Goal: Task Accomplishment & Management: Manage account settings

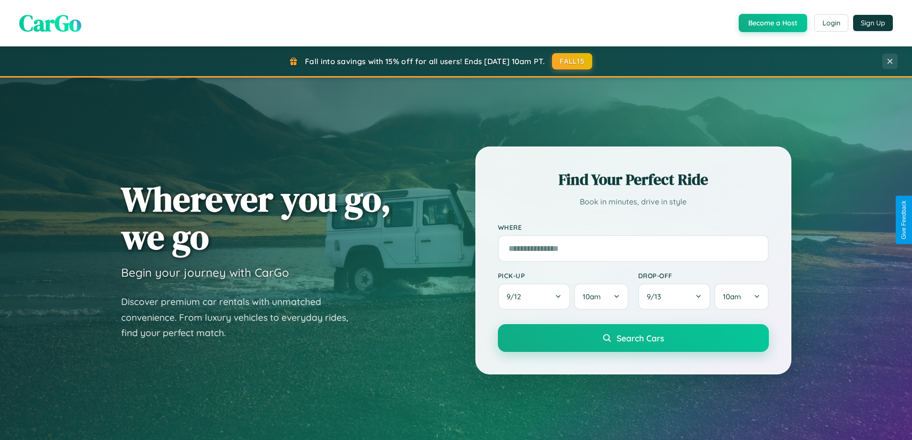
scroll to position [659, 0]
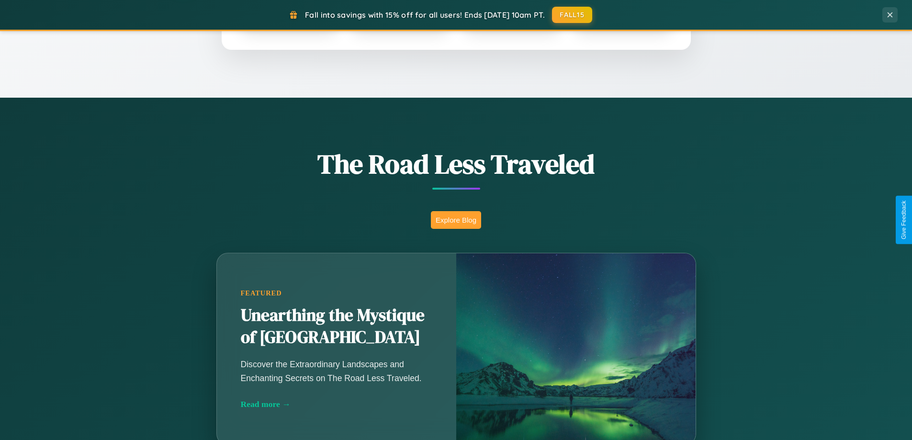
click at [456, 220] on button "Explore Blog" at bounding box center [456, 220] width 50 height 18
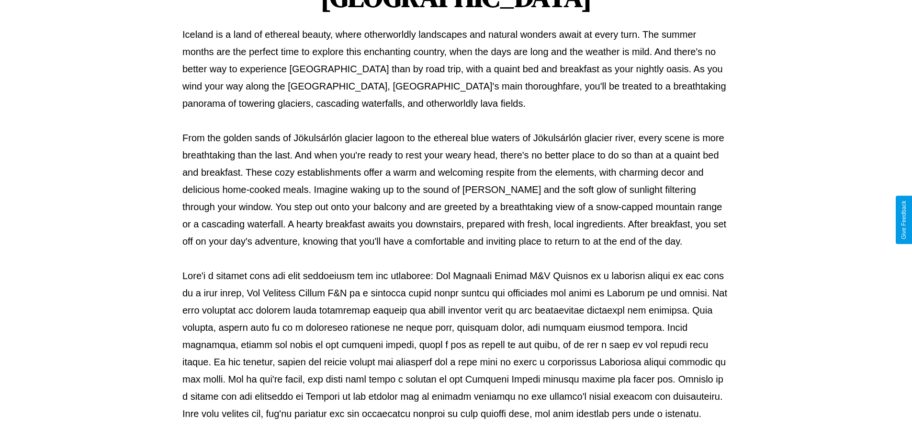
scroll to position [310, 0]
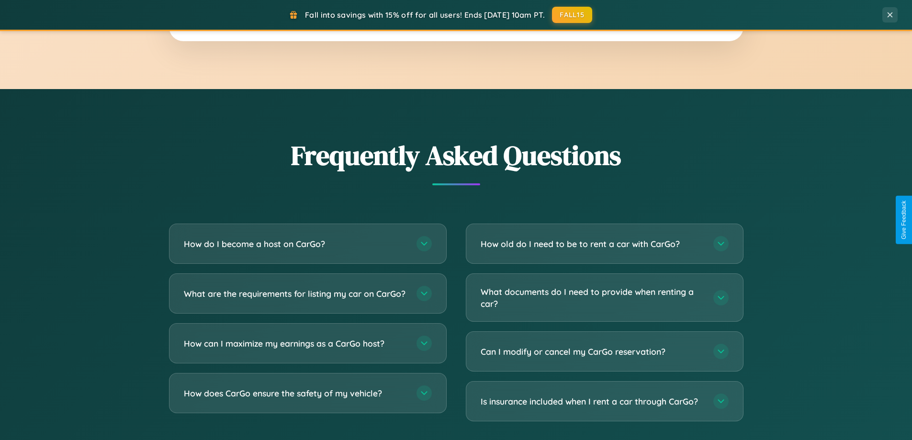
scroll to position [1842, 0]
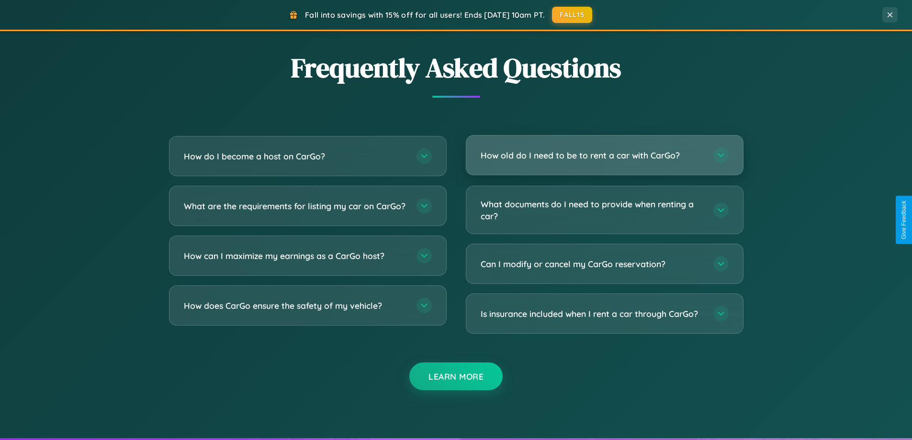
click at [604, 156] on h3 "How old do I need to be to rent a car with CarGo?" at bounding box center [592, 155] width 223 height 12
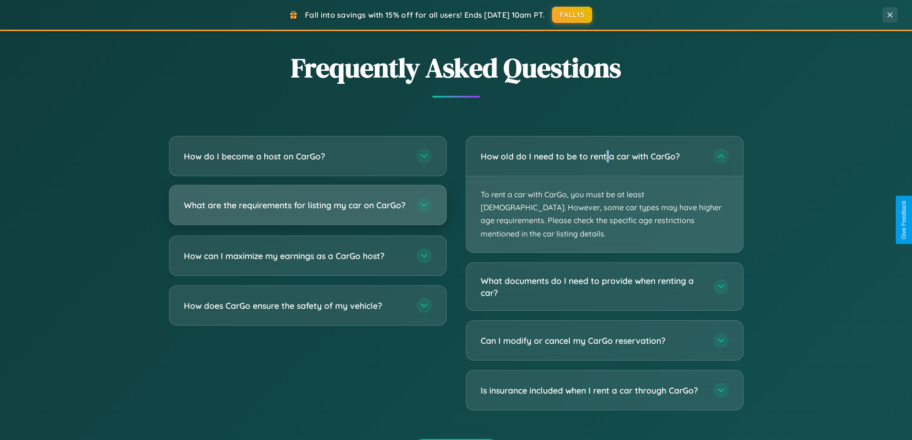
click at [307, 210] on h3 "What are the requirements for listing my car on CarGo?" at bounding box center [295, 205] width 223 height 12
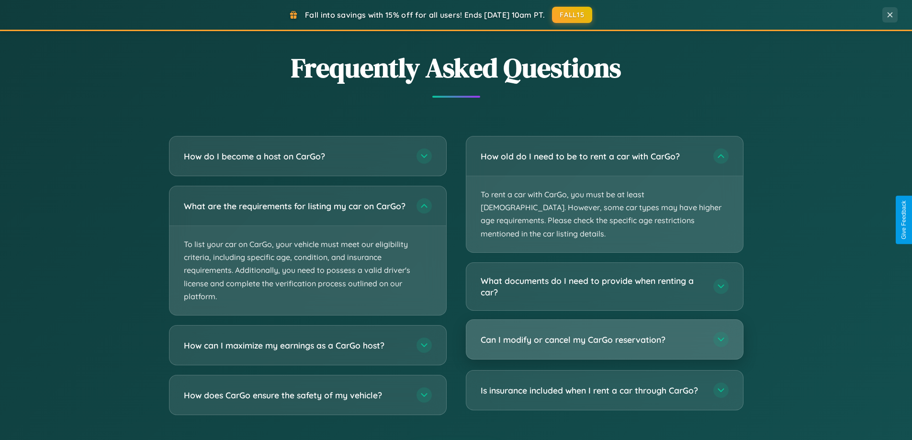
click at [604, 334] on h3 "Can I modify or cancel my CarGo reservation?" at bounding box center [592, 340] width 223 height 12
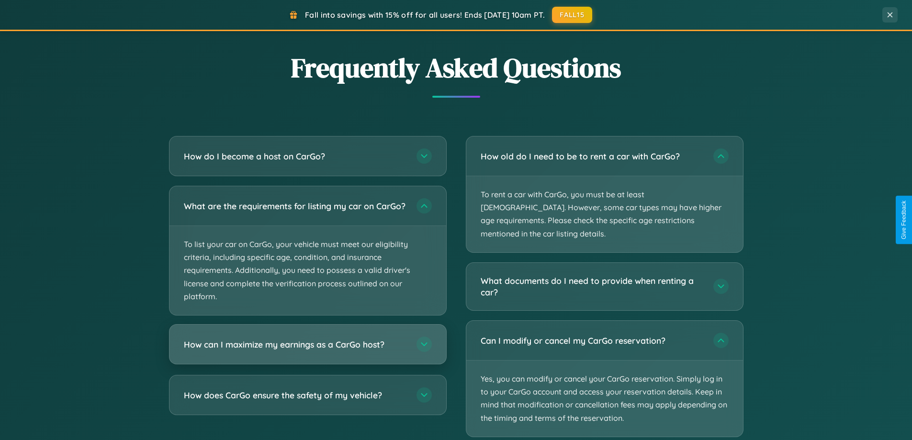
click at [307, 350] on h3 "How can I maximize my earnings as a CarGo host?" at bounding box center [295, 344] width 223 height 12
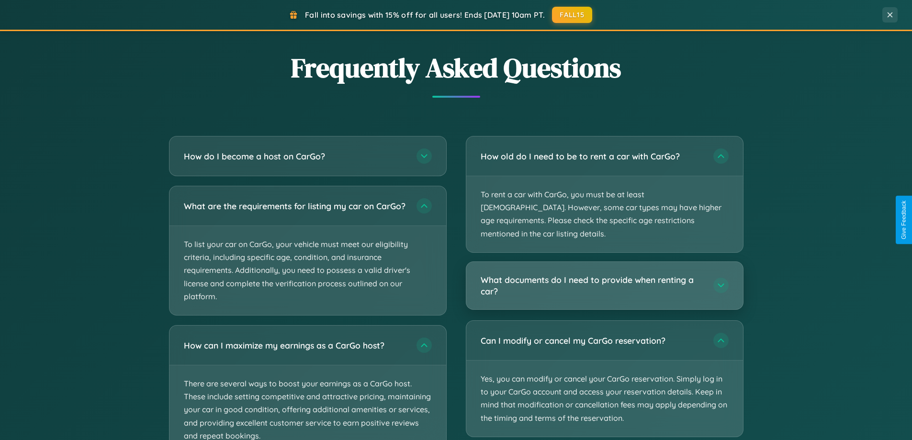
click at [604, 274] on h3 "What documents do I need to provide when renting a car?" at bounding box center [592, 285] width 223 height 23
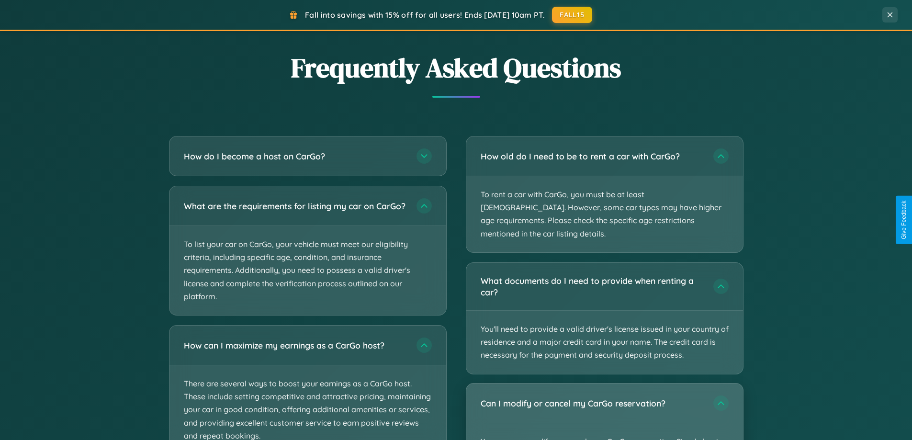
click at [604, 405] on div "Can I modify or cancel my CarGo reservation?" at bounding box center [604, 402] width 277 height 39
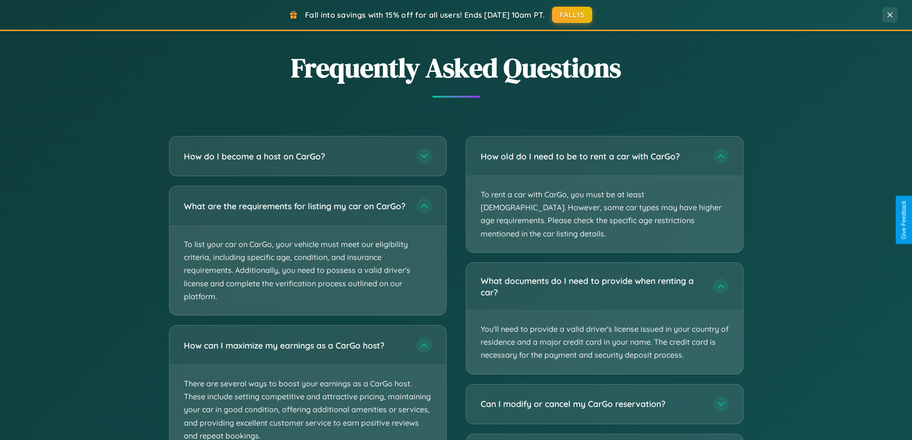
scroll to position [0, 0]
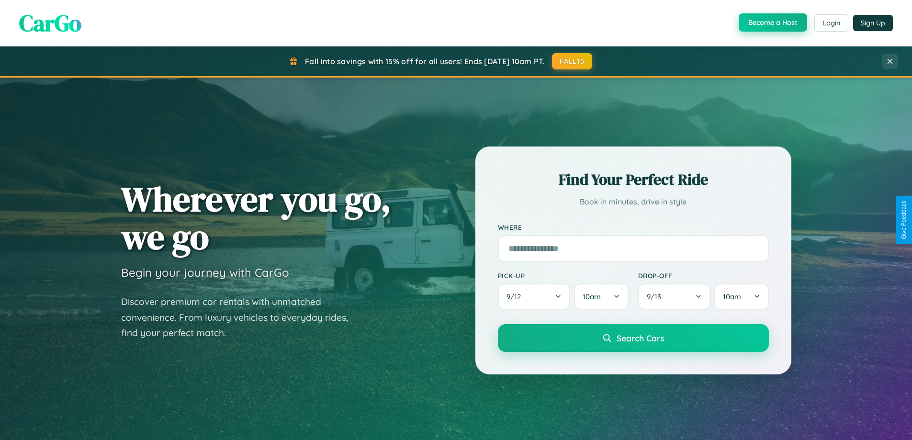
click at [772, 23] on button "Become a Host" at bounding box center [773, 22] width 68 height 18
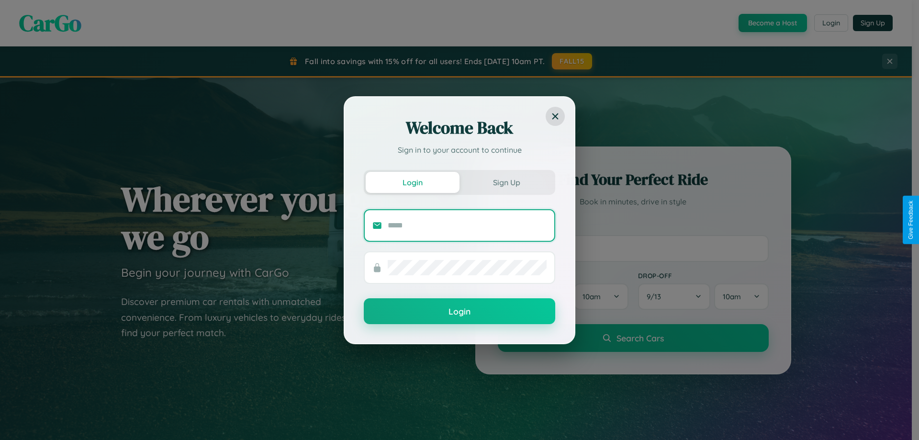
click at [467, 225] on input "text" at bounding box center [467, 225] width 159 height 15
type input "**********"
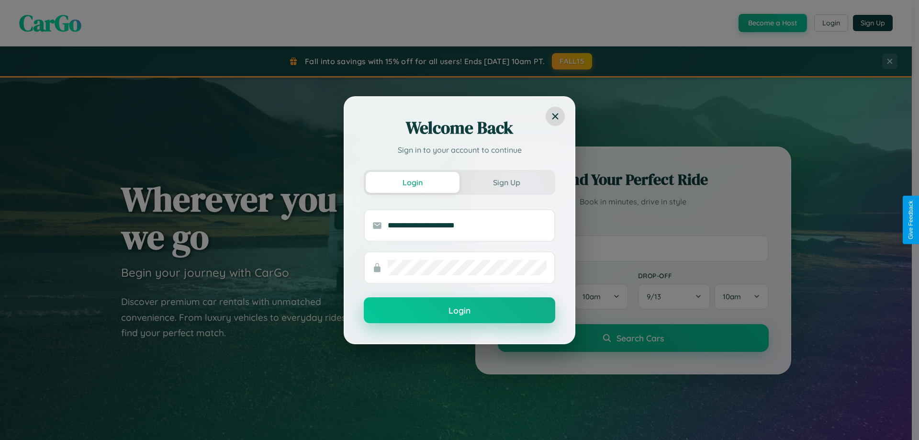
click at [460, 310] on button "Login" at bounding box center [460, 310] width 192 height 26
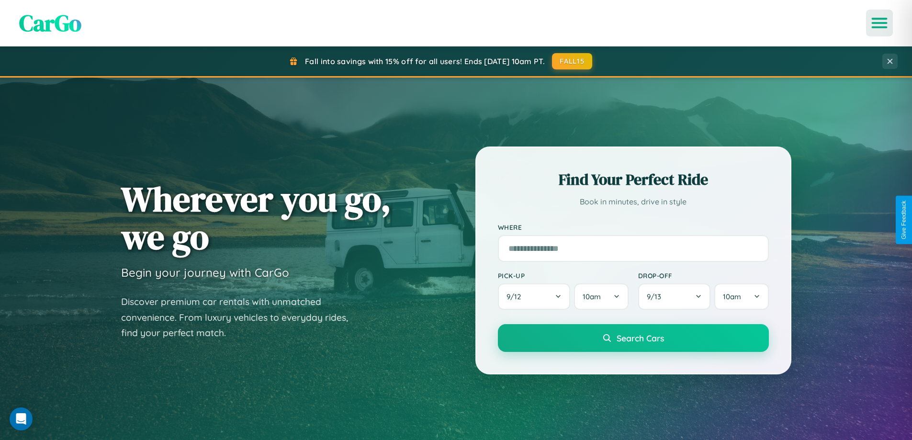
click at [879, 23] on icon "Open menu" at bounding box center [880, 23] width 14 height 9
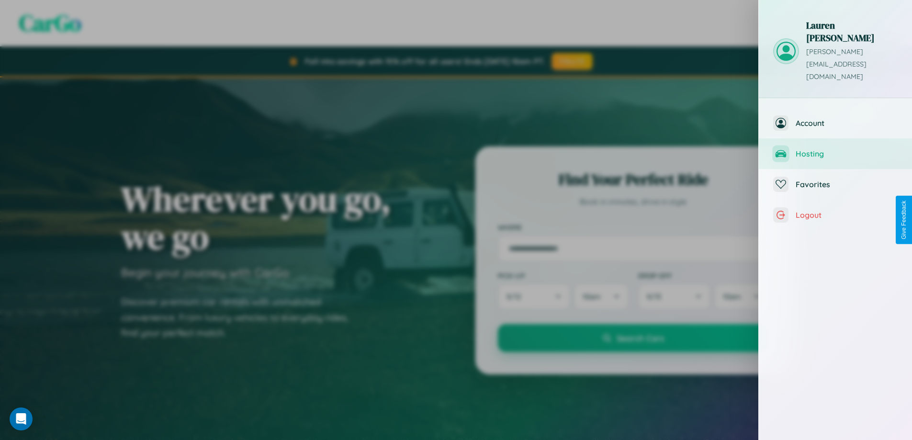
click at [835, 149] on span "Hosting" at bounding box center [847, 154] width 102 height 10
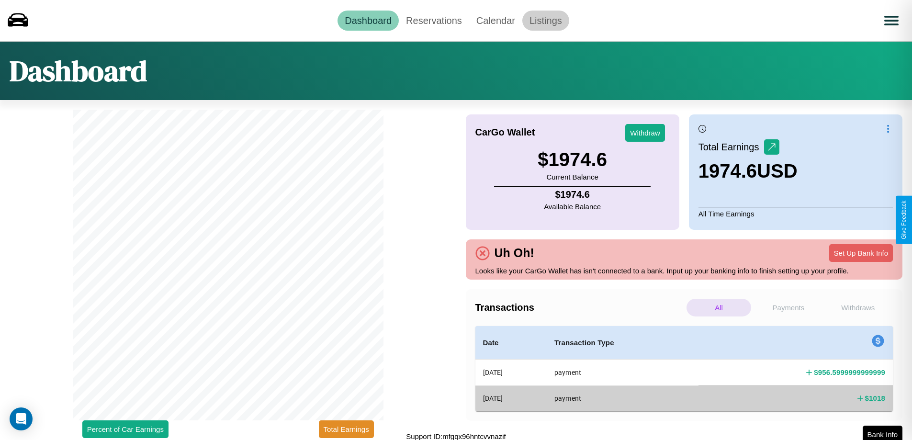
click at [545, 20] on link "Listings" at bounding box center [545, 21] width 47 height 20
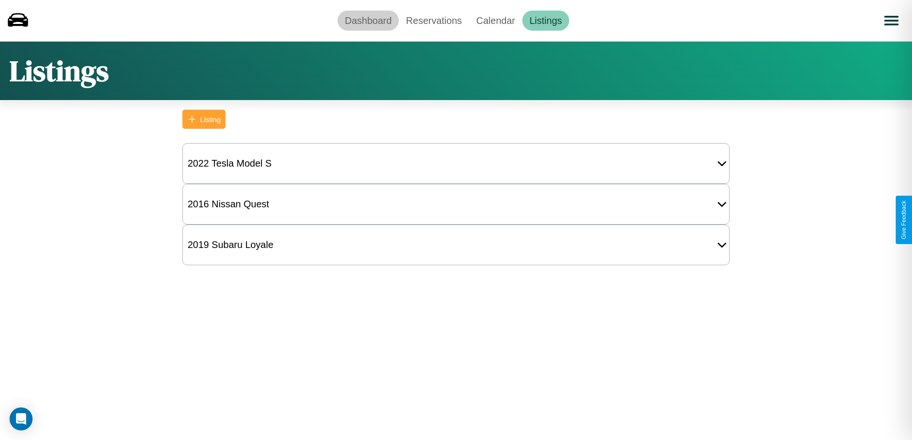
click at [368, 20] on link "Dashboard" at bounding box center [368, 21] width 61 height 20
